Goal: Navigation & Orientation: Find specific page/section

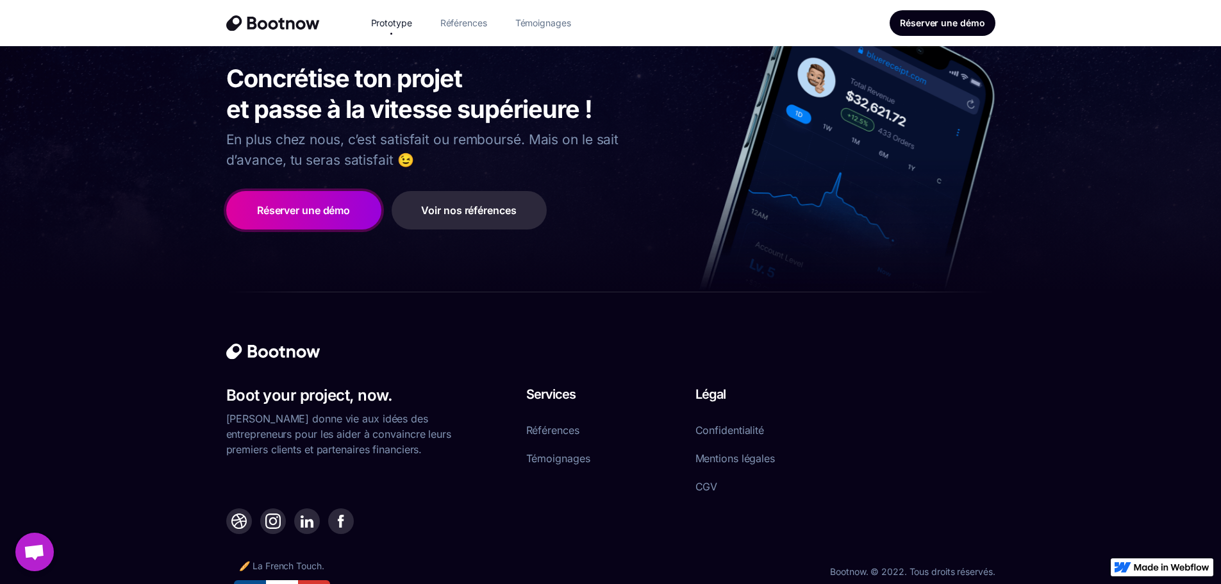
scroll to position [8628, 0]
click at [464, 26] on link "Références" at bounding box center [463, 23] width 67 height 26
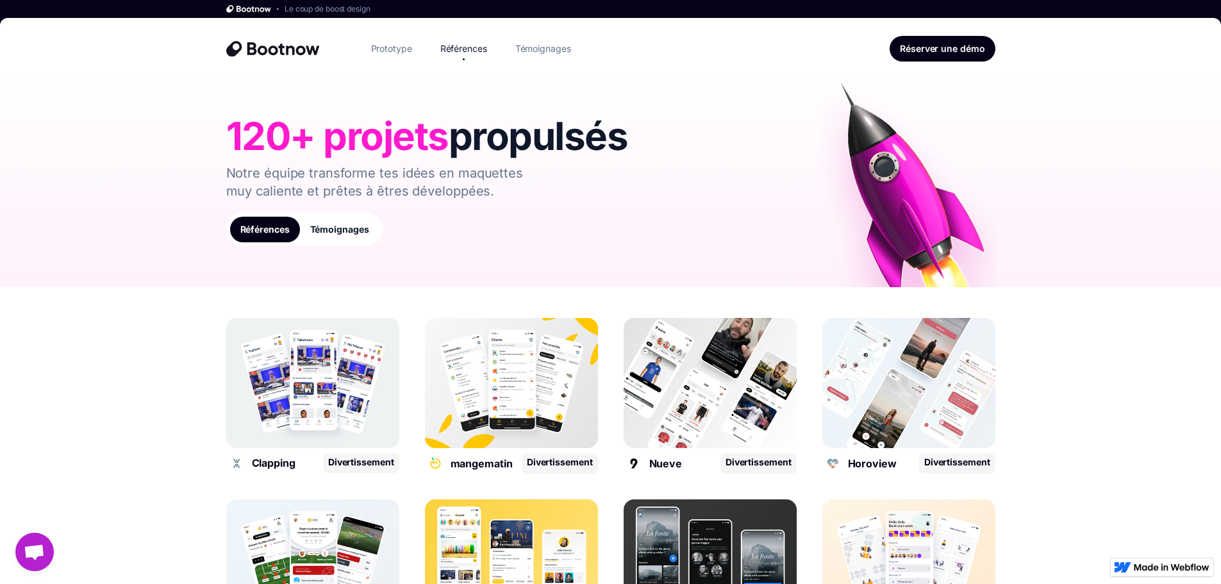
drag, startPoint x: 221, startPoint y: 279, endPoint x: 180, endPoint y: 95, distance: 189.0
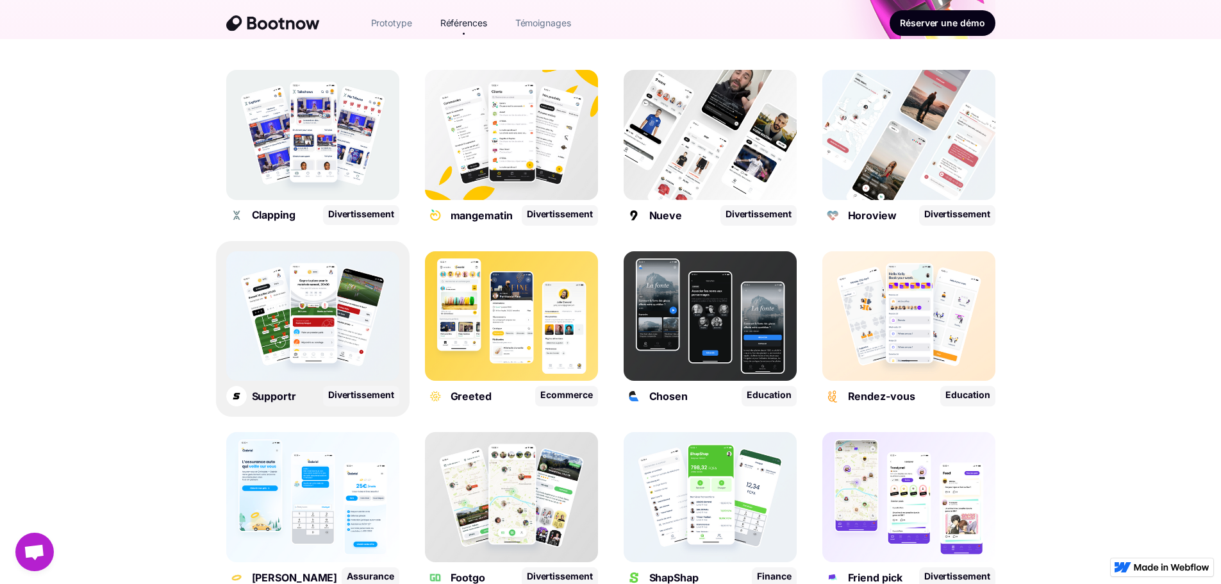
scroll to position [256, 0]
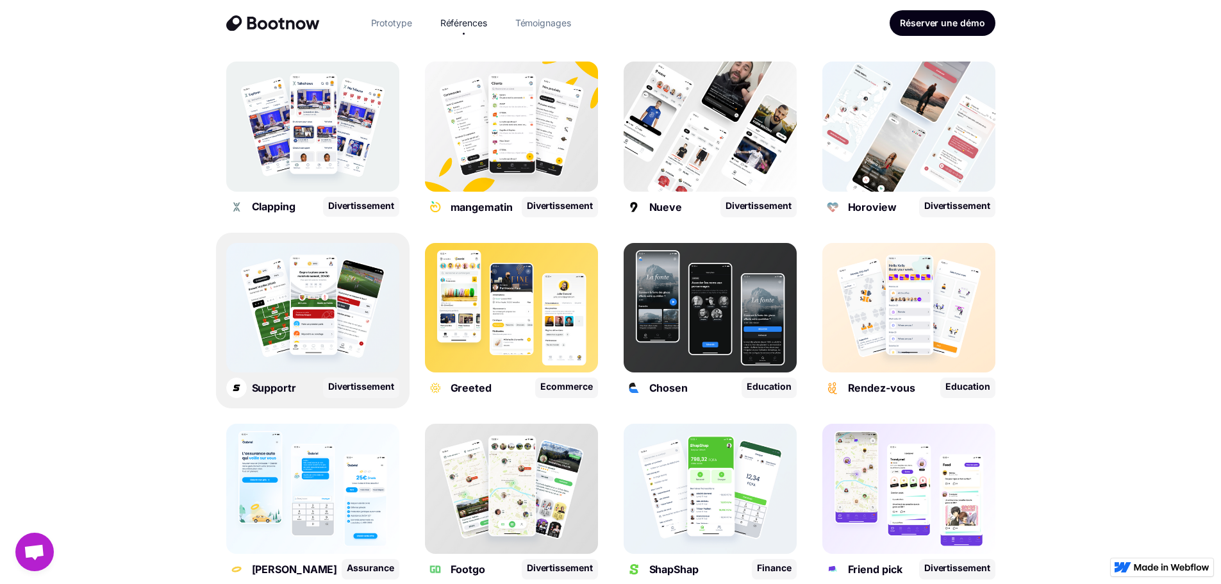
click at [325, 243] on img at bounding box center [312, 308] width 173 height 130
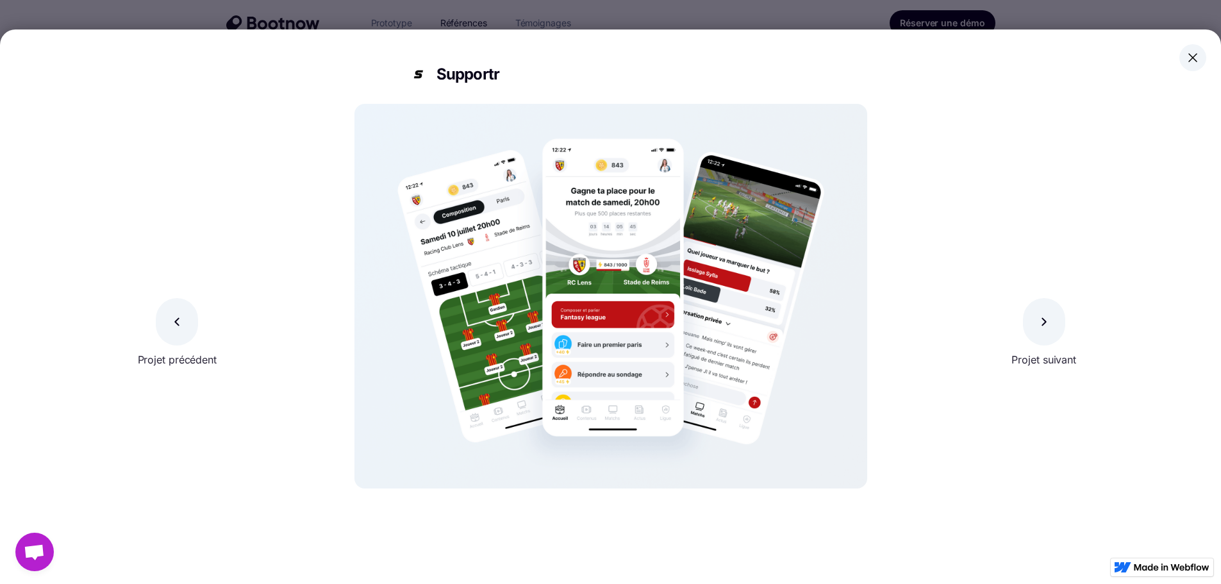
click at [1187, 53] on img at bounding box center [1192, 57] width 15 height 15
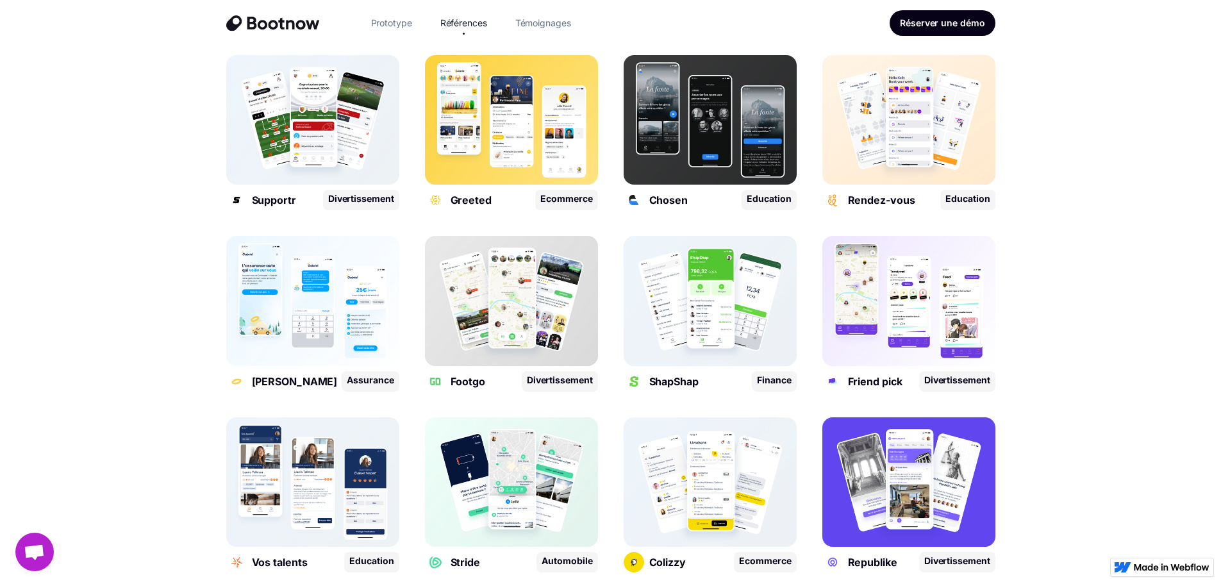
scroll to position [449, 0]
